Goal: Information Seeking & Learning: Learn about a topic

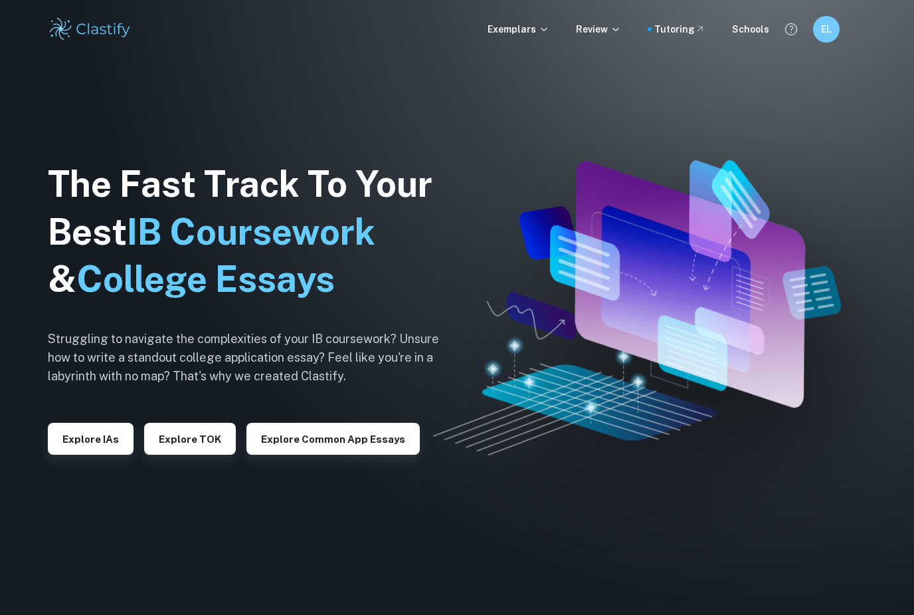
click at [84, 475] on div "The Fast Track To Your Best IB Coursework & College Essays Struggling to naviga…" at bounding box center [254, 307] width 412 height 455
click at [88, 455] on button "Explore IAs" at bounding box center [91, 439] width 86 height 32
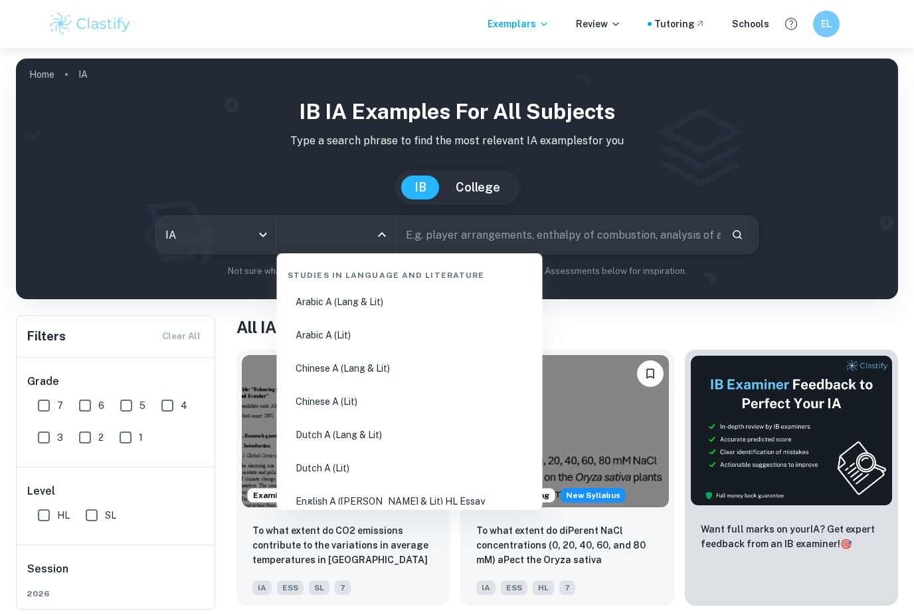
click at [292, 240] on input "All Subjects" at bounding box center [326, 234] width 88 height 25
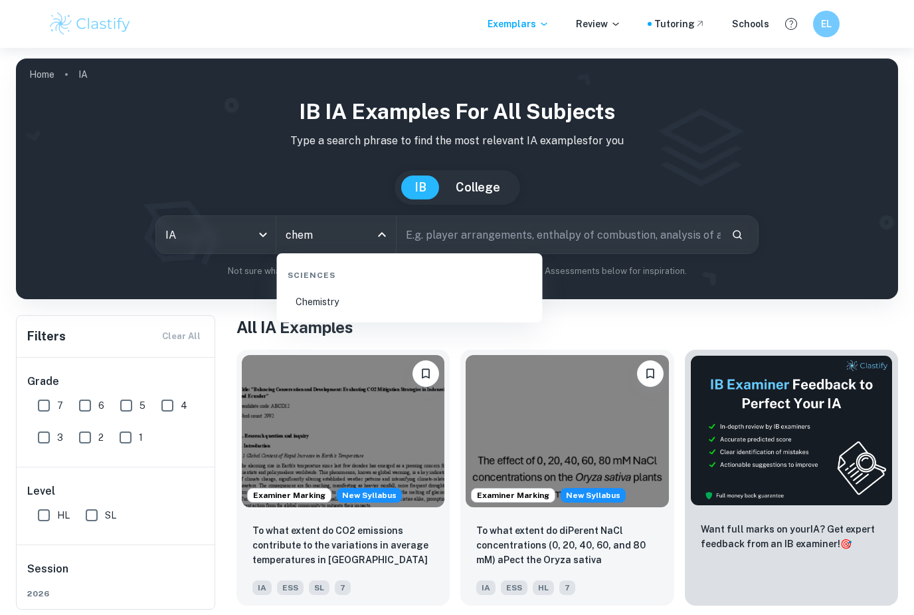
click at [406, 303] on li "Chemistry" at bounding box center [409, 301] width 255 height 31
type input "Chemistry"
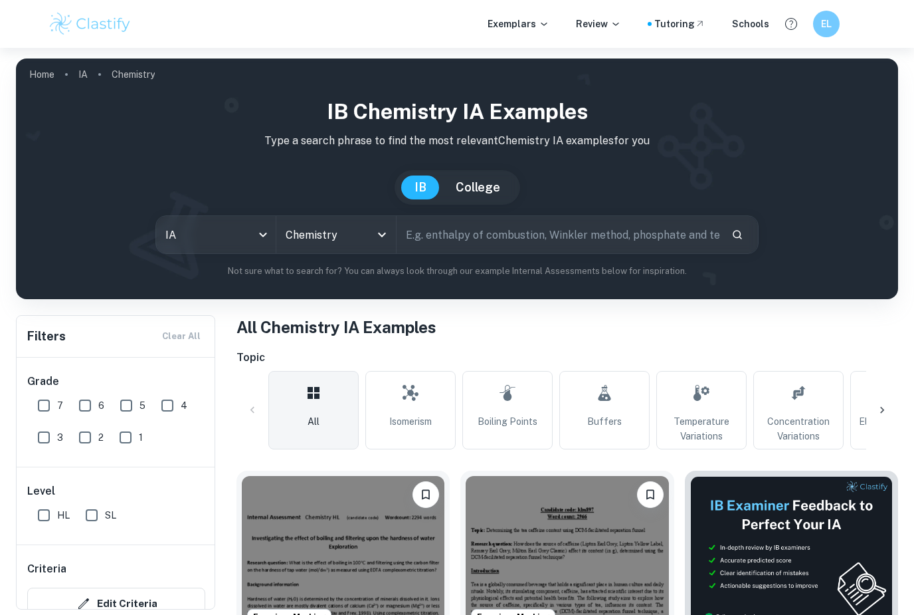
click at [457, 242] on input "text" at bounding box center [559, 234] width 324 height 37
type input "[MEDICAL_DATA]"
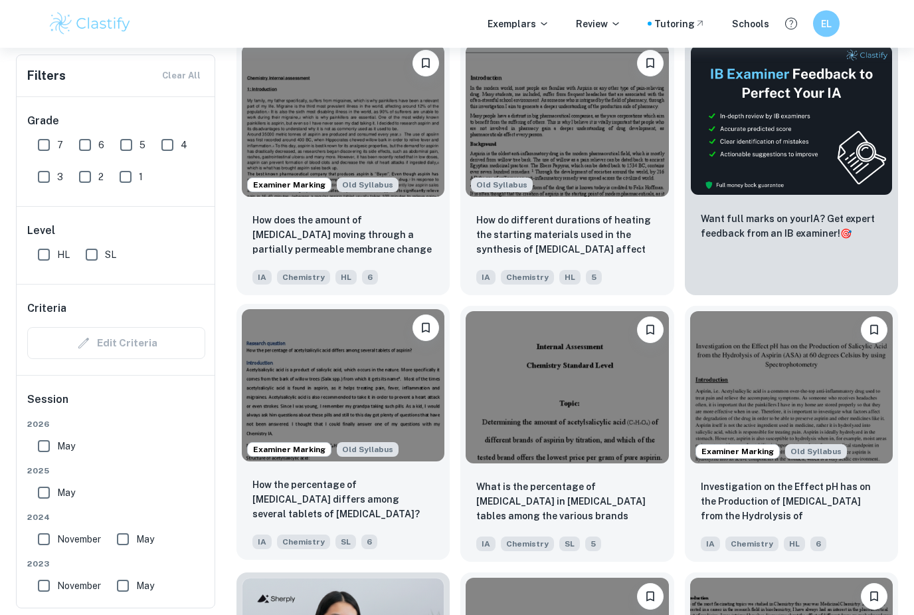
scroll to position [431, 0]
click at [326, 500] on p "How the percentage of [MEDICAL_DATA] differs among several tablets of [MEDICAL_…" at bounding box center [343, 499] width 181 height 44
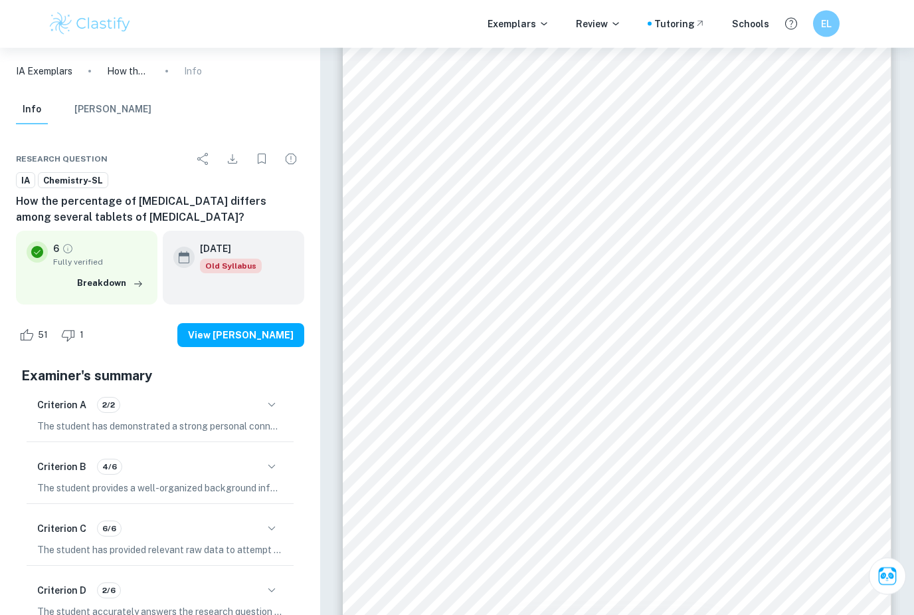
scroll to position [7379, 0]
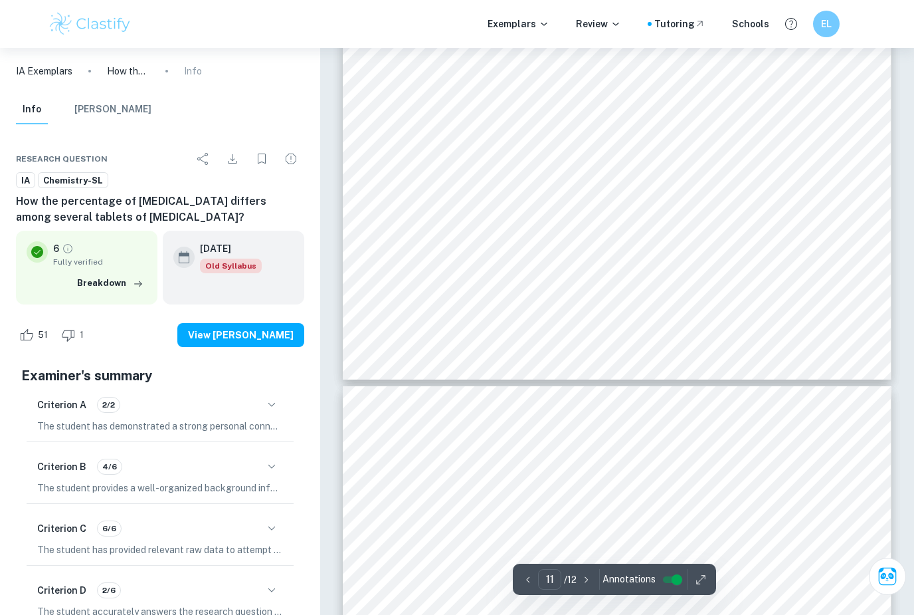
type input "12"
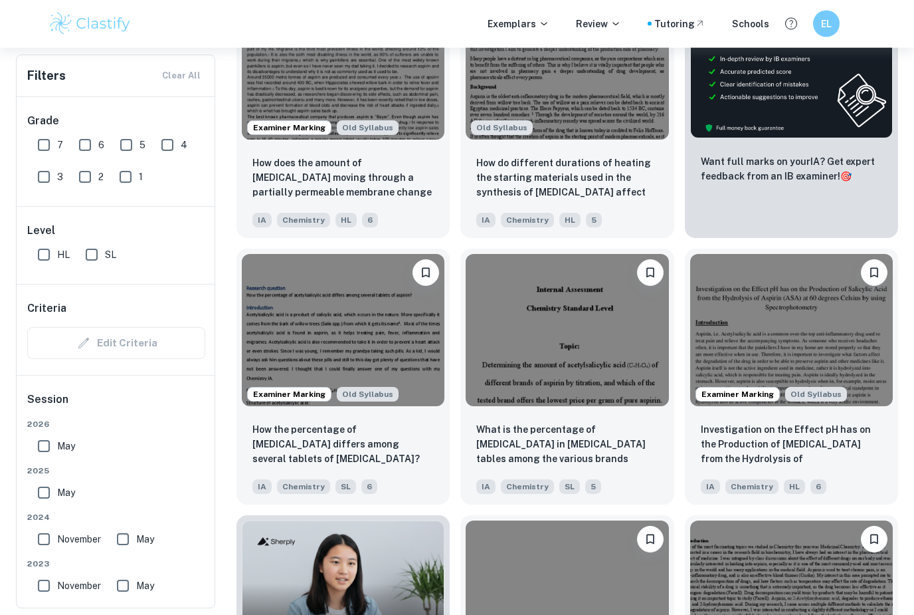
scroll to position [488, 0]
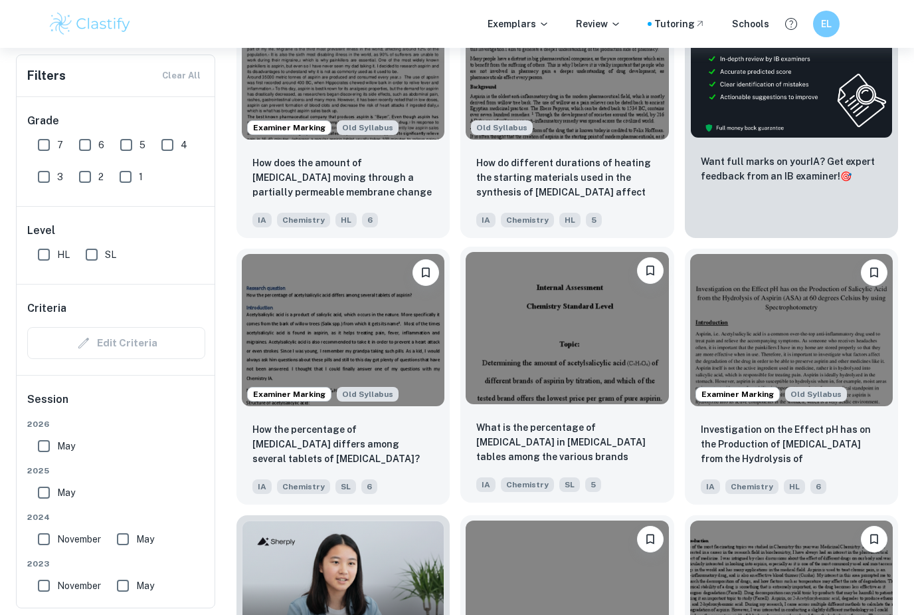
click at [607, 445] on p "What is the percentage of [MEDICAL_DATA] in [MEDICAL_DATA] tables among the var…" at bounding box center [566, 442] width 181 height 45
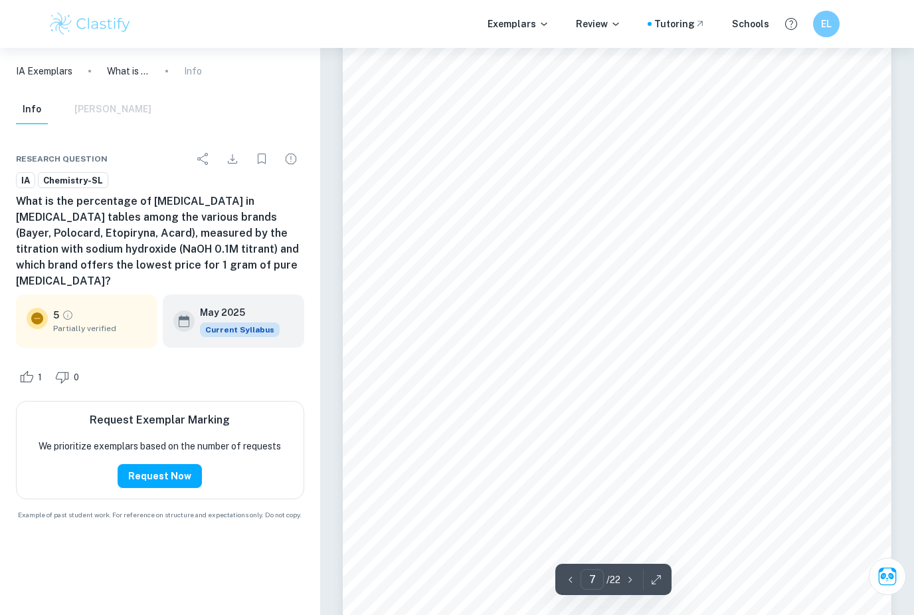
scroll to position [4853, 0]
type input "8"
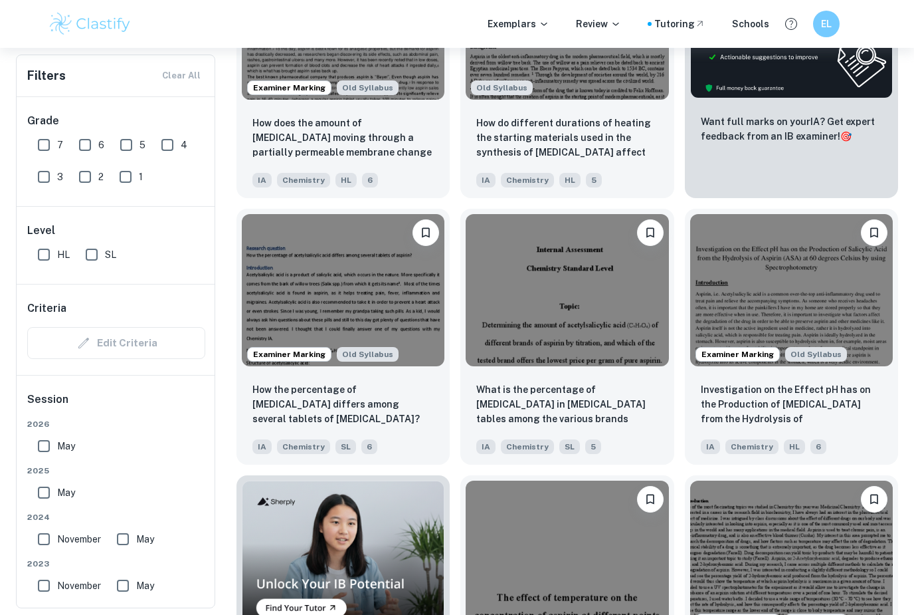
scroll to position [529, 0]
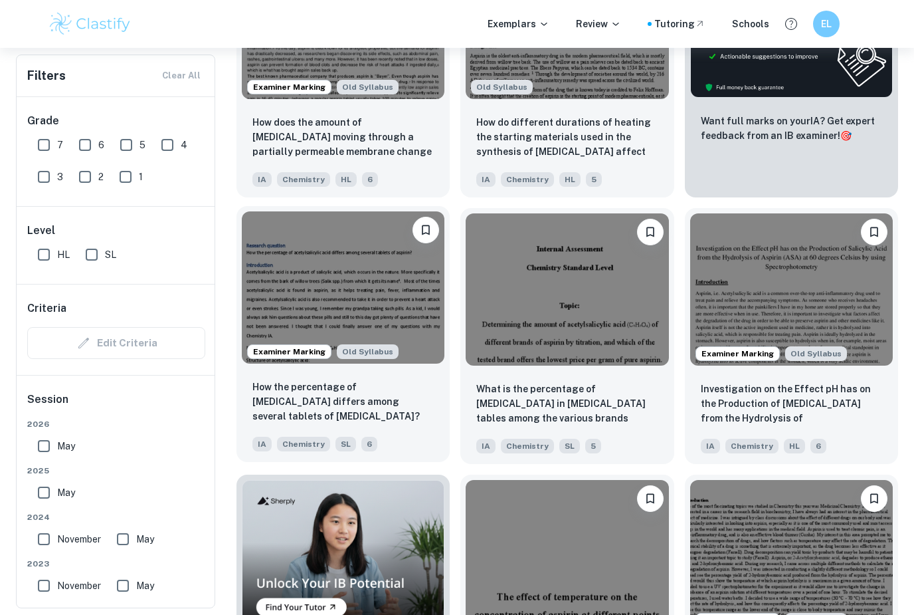
click at [385, 408] on p "How the percentage of [MEDICAL_DATA] differs among several tablets of [MEDICAL_…" at bounding box center [343, 401] width 181 height 44
